Goal: Task Accomplishment & Management: Manage account settings

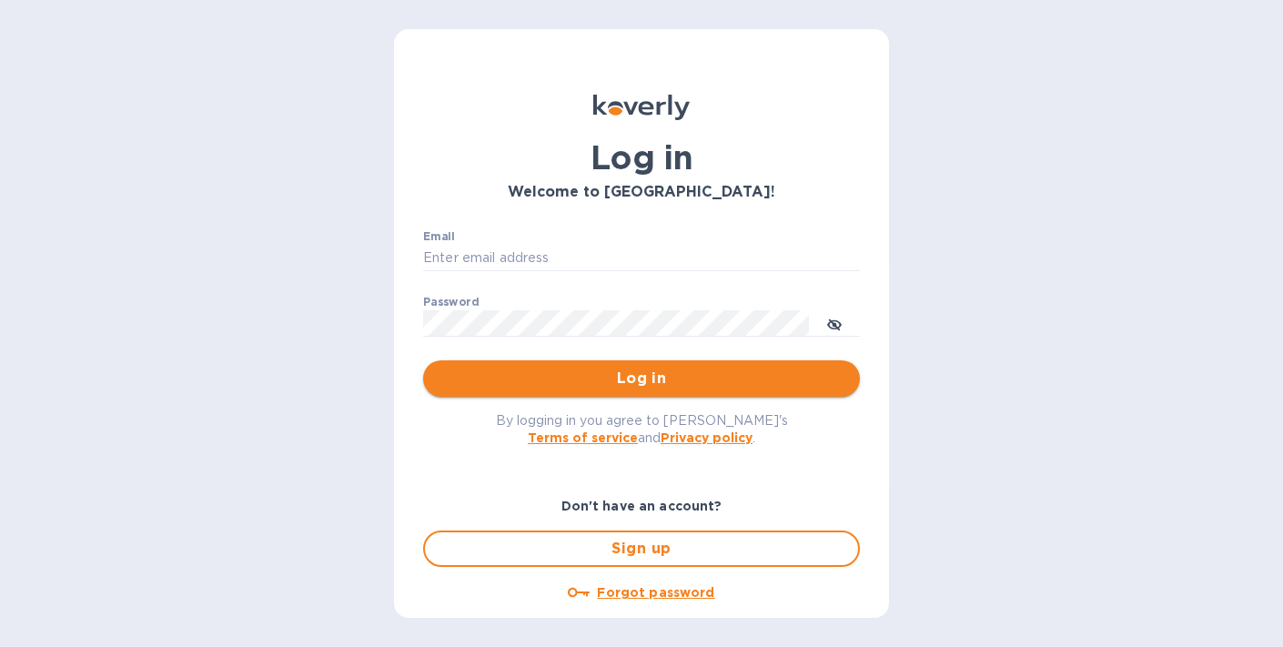
type input "[EMAIL_ADDRESS][DOMAIN_NAME]"
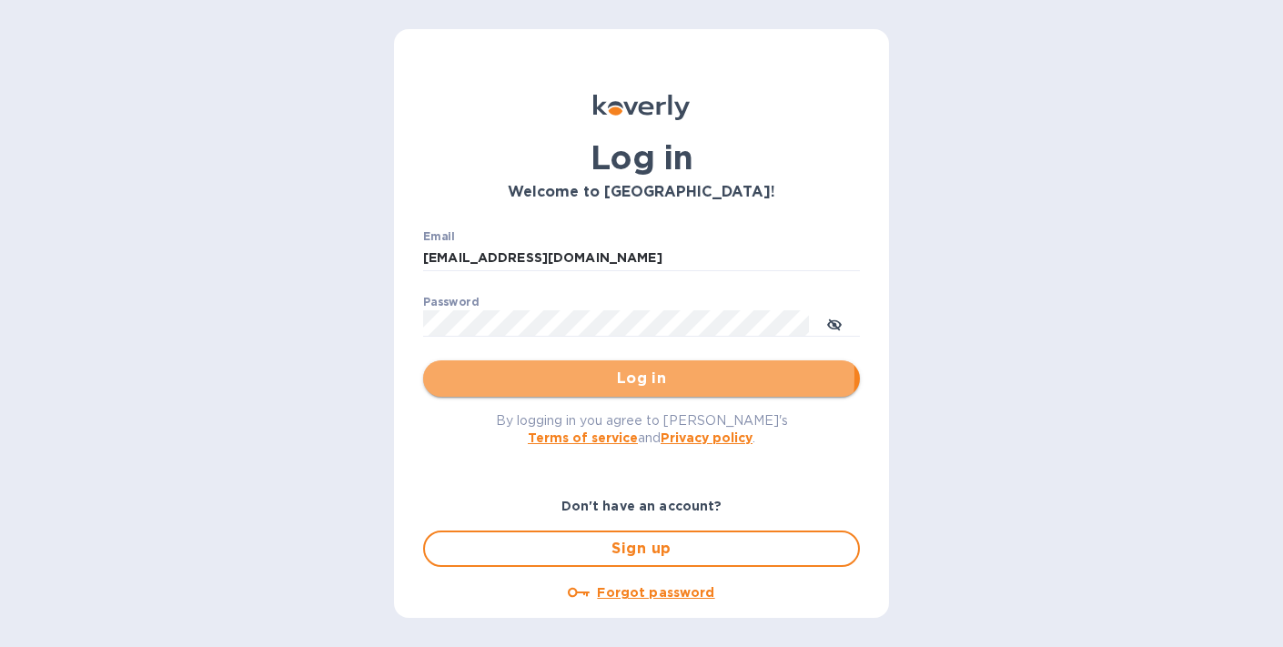
click at [607, 376] on span "Log in" at bounding box center [642, 379] width 408 height 22
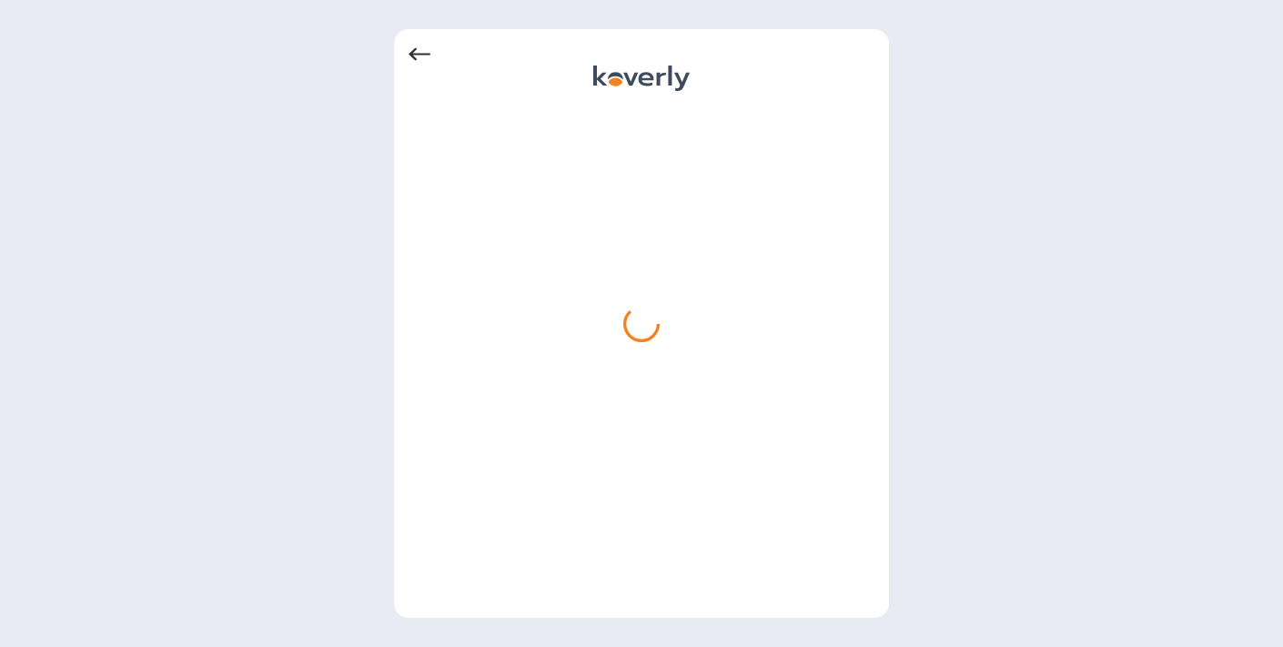
click at [409, 57] on icon at bounding box center [419, 55] width 22 height 22
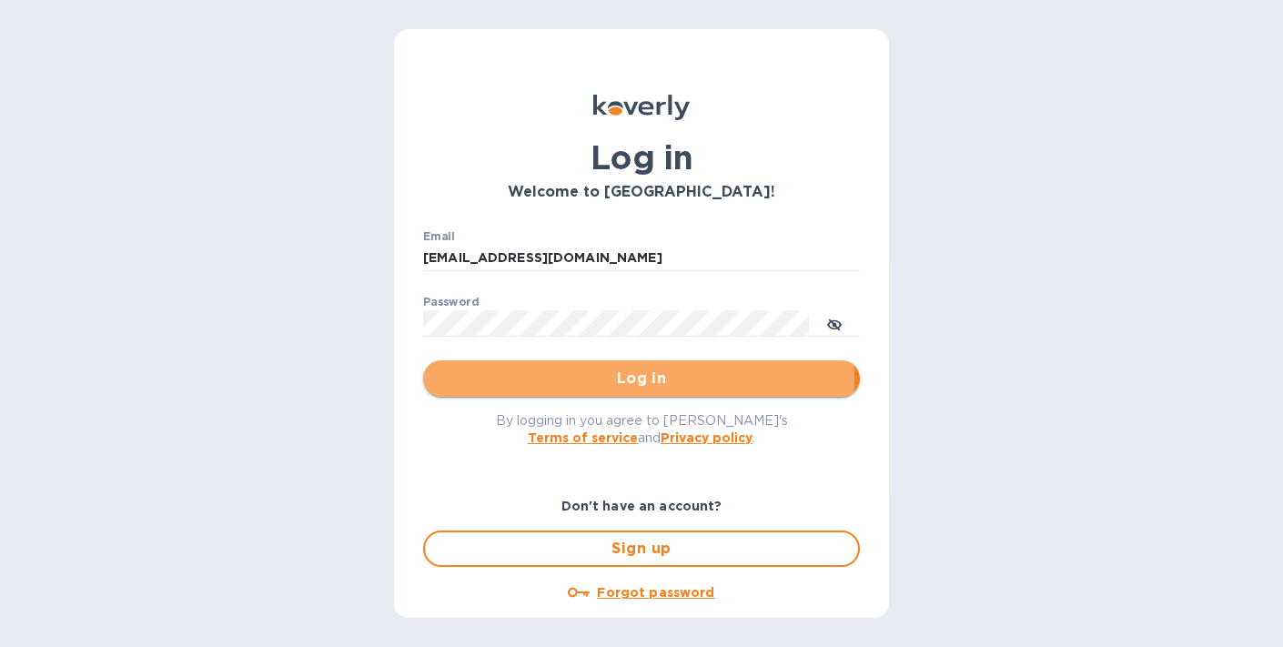
click at [595, 378] on span "Log in" at bounding box center [642, 379] width 408 height 22
